Goal: Find specific page/section: Find specific page/section

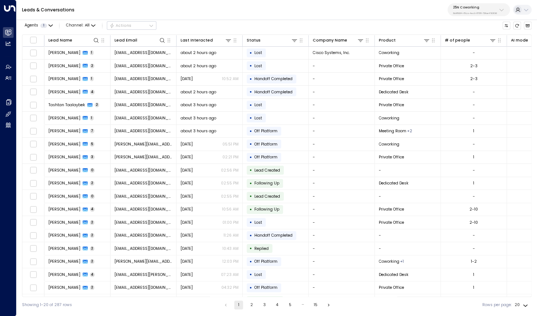
click at [473, 10] on div "25N Coworking 3b9800f4-81ca-4ec0-8758-72fbe4763f36" at bounding box center [475, 10] width 44 height 10
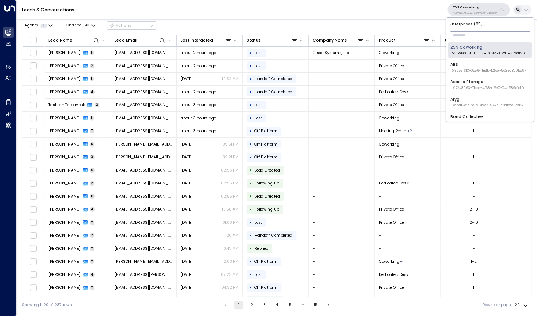
click at [459, 34] on input "text" at bounding box center [490, 35] width 80 height 12
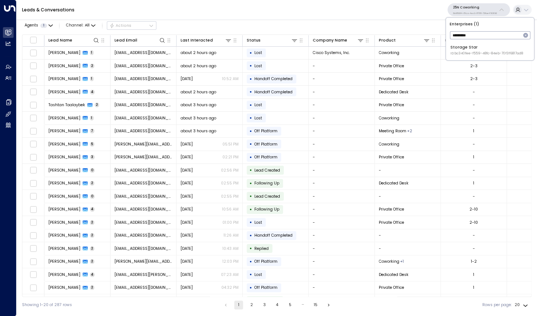
type input "*********"
click at [463, 56] on span "ID: bc340fee-f559-48fc-84eb-70f3f6817ad8" at bounding box center [486, 53] width 73 height 5
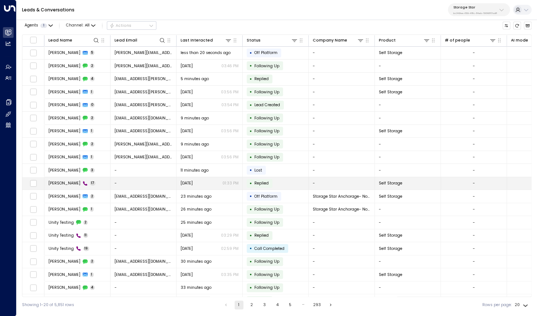
click at [65, 184] on span "[PERSON_NAME]" at bounding box center [64, 183] width 32 height 6
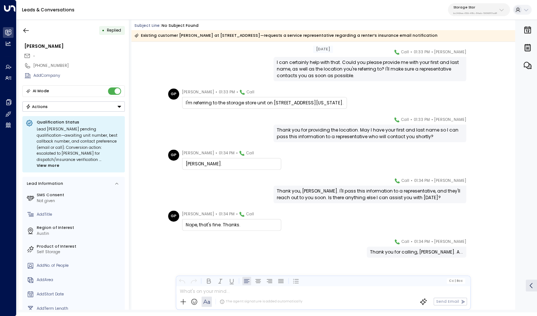
scroll to position [341, 0]
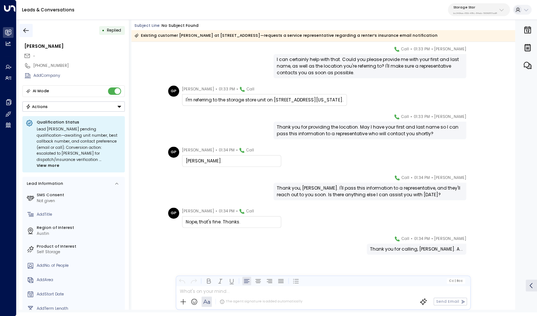
click at [25, 29] on icon "button" at bounding box center [25, 30] width 7 height 7
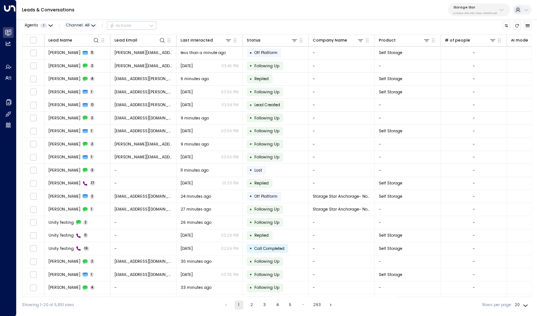
click at [84, 29] on span "Channel: All" at bounding box center [81, 26] width 34 height 8
click at [82, 72] on span "Voice" at bounding box center [78, 75] width 12 height 6
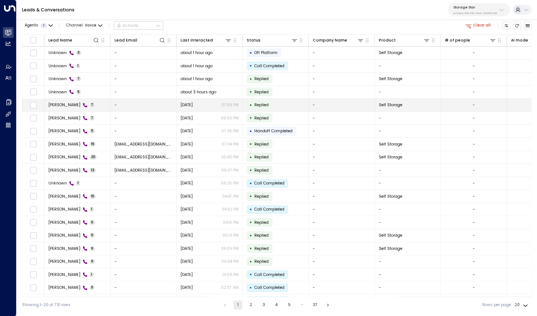
click at [64, 105] on span "[PERSON_NAME]" at bounding box center [64, 105] width 32 height 6
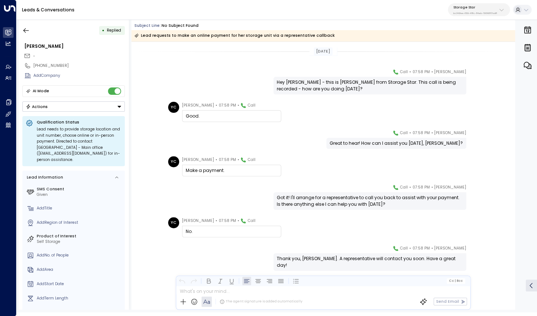
scroll to position [8, 0]
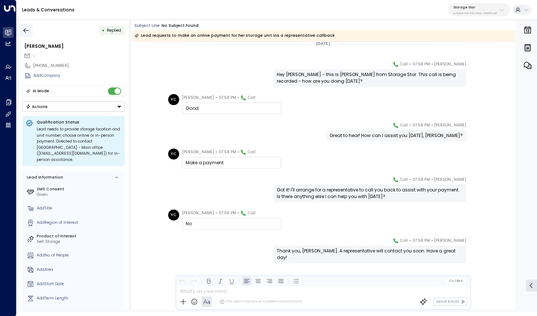
click at [28, 32] on icon "button" at bounding box center [25, 30] width 7 height 7
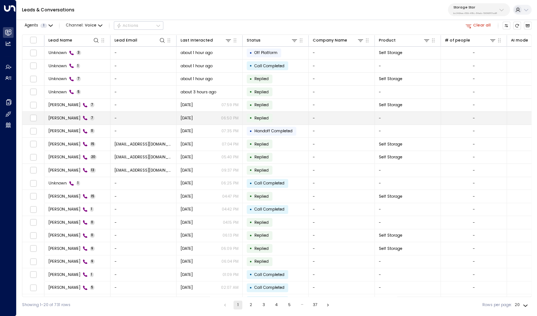
click at [63, 115] on td "[PERSON_NAME] 7" at bounding box center [77, 118] width 66 height 13
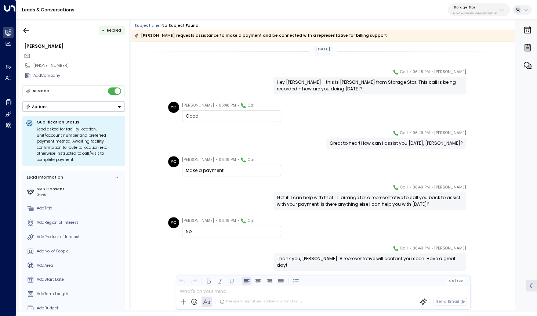
scroll to position [10, 0]
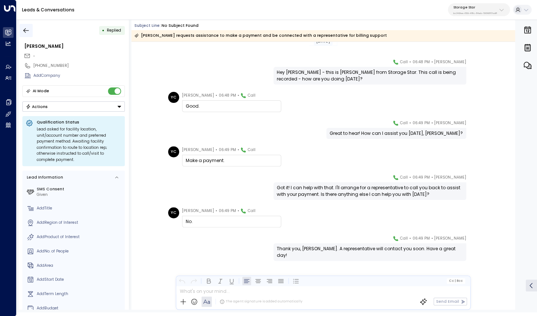
click at [27, 29] on icon "button" at bounding box center [25, 30] width 7 height 7
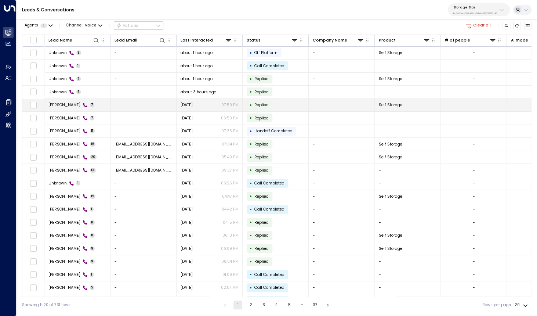
click at [70, 103] on span "[PERSON_NAME]" at bounding box center [64, 105] width 32 height 6
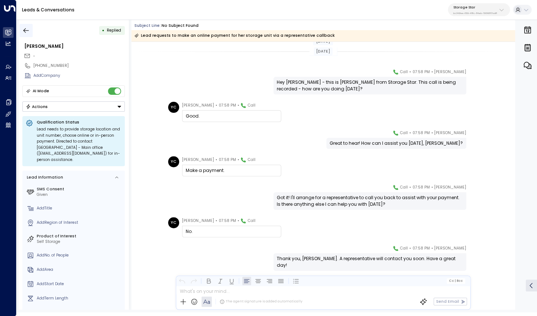
click at [29, 28] on icon "button" at bounding box center [25, 30] width 7 height 7
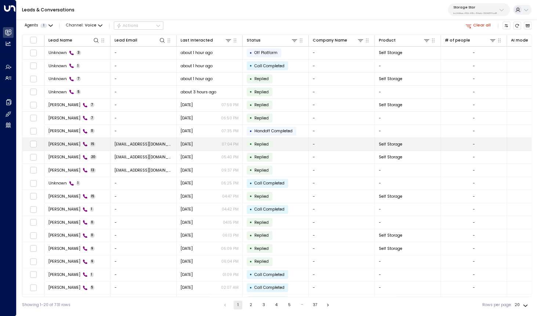
click at [69, 144] on span "[PERSON_NAME]" at bounding box center [64, 144] width 32 height 6
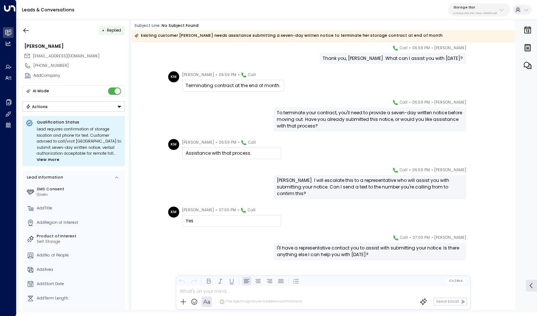
scroll to position [267, 0]
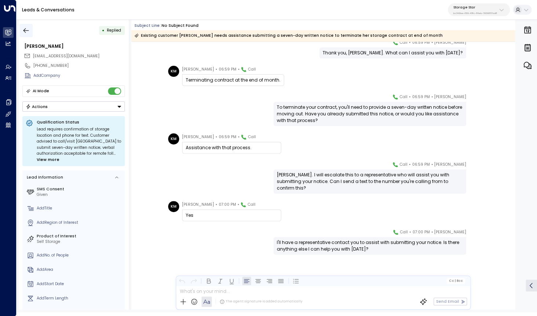
click at [28, 26] on button "button" at bounding box center [25, 30] width 13 height 13
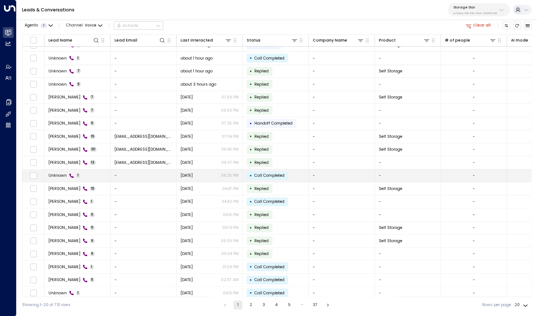
scroll to position [11, 0]
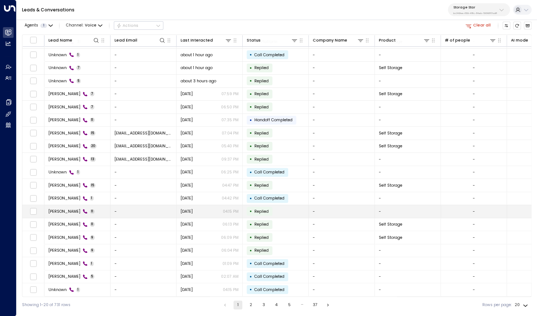
click at [70, 212] on span "[PERSON_NAME]" at bounding box center [64, 212] width 32 height 6
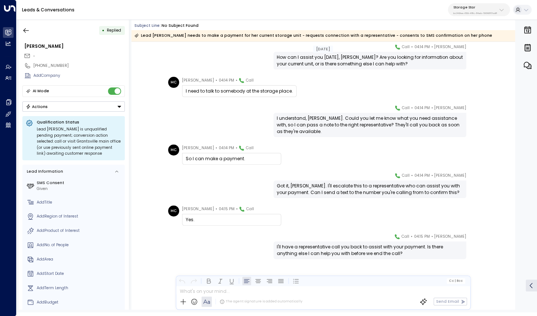
scroll to position [145, 0]
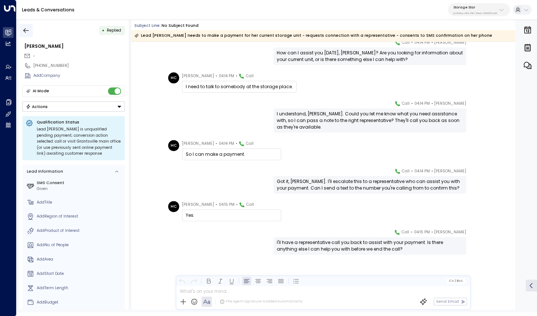
click at [26, 29] on icon "button" at bounding box center [25, 30] width 7 height 7
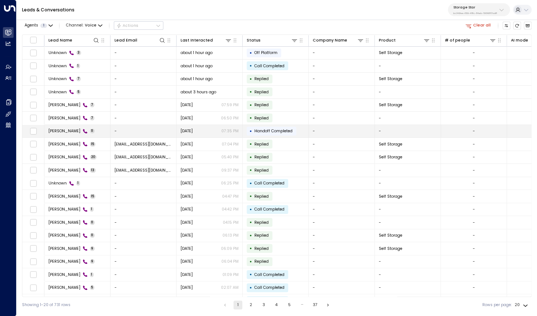
scroll to position [11, 0]
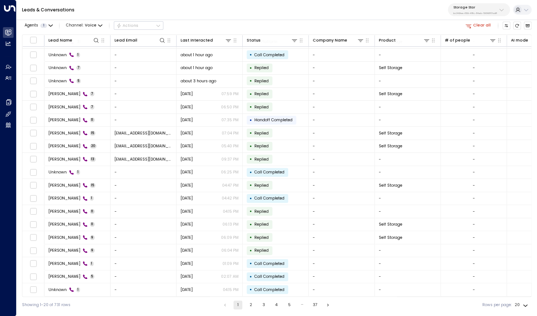
click at [251, 305] on button "2" at bounding box center [250, 304] width 9 height 9
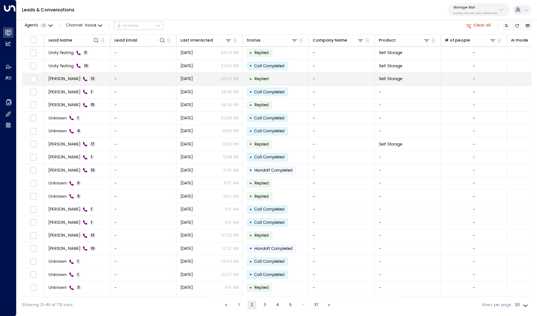
click at [58, 82] on td "[PERSON_NAME] Wild 13" at bounding box center [77, 79] width 66 height 13
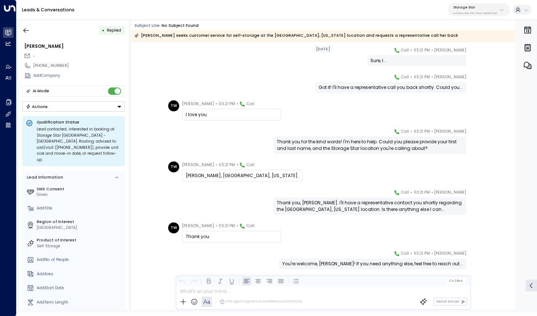
scroll to position [180, 0]
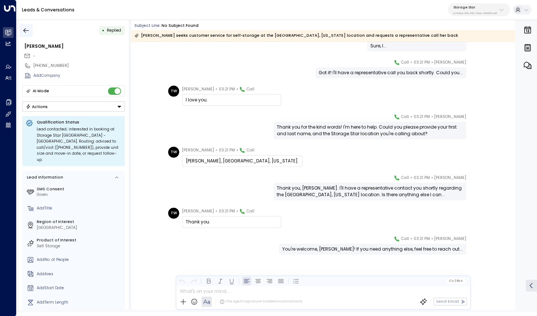
click at [26, 33] on icon "button" at bounding box center [25, 30] width 7 height 7
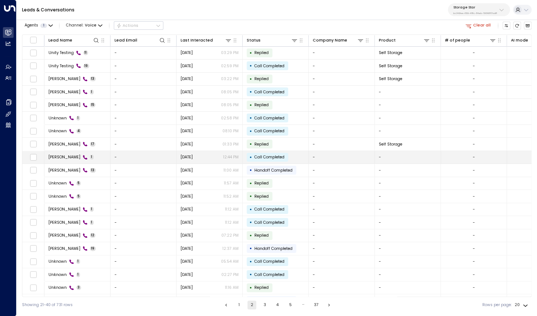
click at [54, 155] on span "[PERSON_NAME]" at bounding box center [64, 157] width 32 height 6
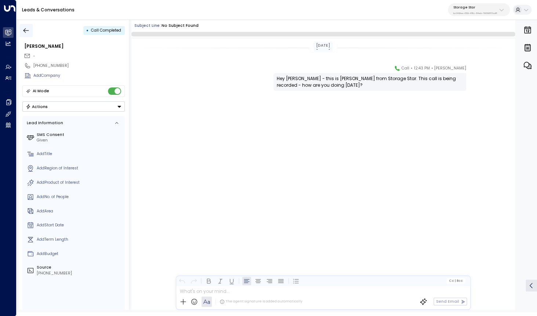
click at [24, 32] on icon "button" at bounding box center [25, 30] width 7 height 7
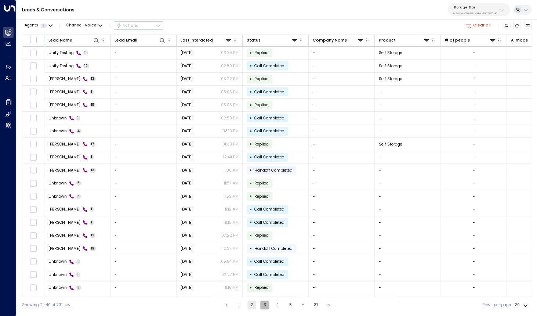
click at [264, 305] on button "3" at bounding box center [264, 304] width 9 height 9
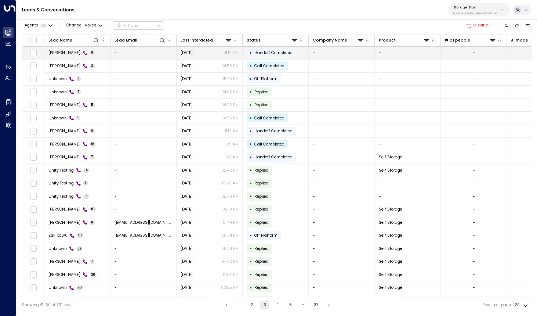
click at [66, 54] on span "[PERSON_NAME]" at bounding box center [64, 53] width 32 height 6
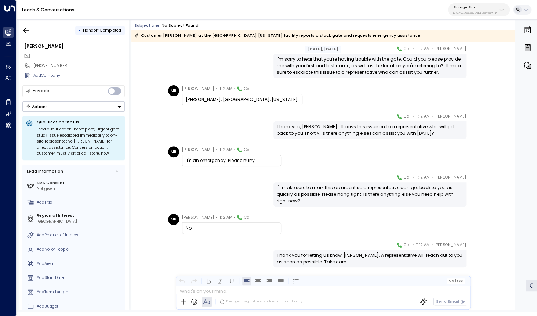
scroll to position [97, 0]
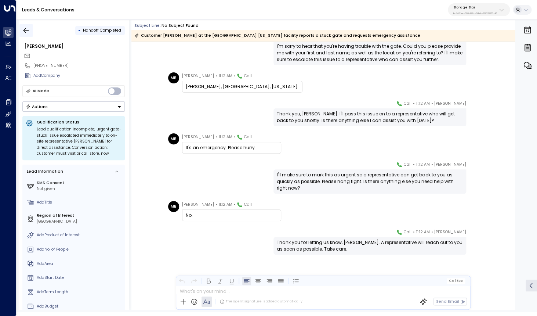
click at [26, 28] on icon "button" at bounding box center [25, 30] width 7 height 7
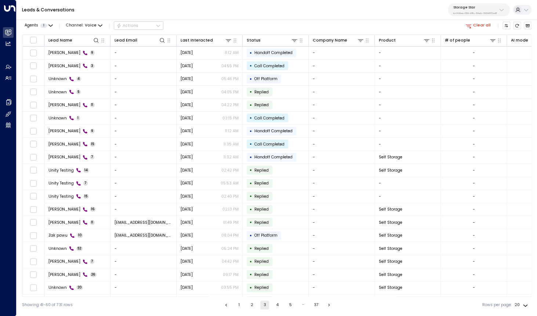
click at [238, 306] on button "1" at bounding box center [239, 304] width 9 height 9
